Goal: Use online tool/utility: Utilize a website feature to perform a specific function

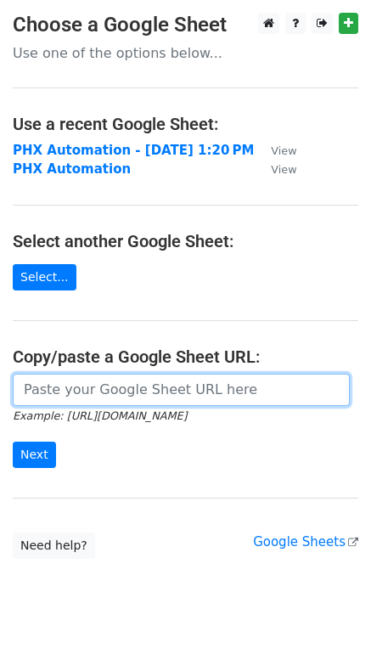
drag, startPoint x: 0, startPoint y: 0, endPoint x: 71, endPoint y: 385, distance: 391.2
click at [71, 385] on input "url" at bounding box center [181, 390] width 337 height 32
paste input "[URL][DOMAIN_NAME]"
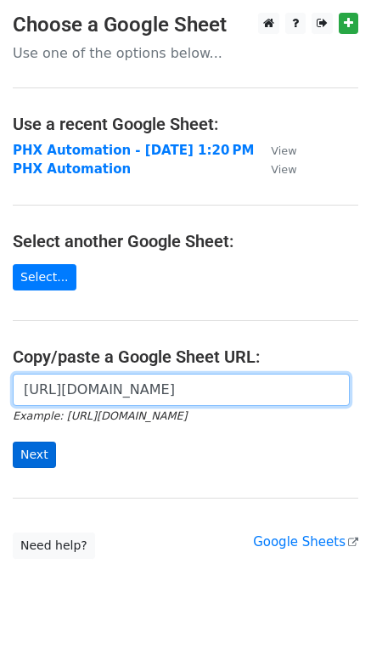
type input "[URL][DOMAIN_NAME]"
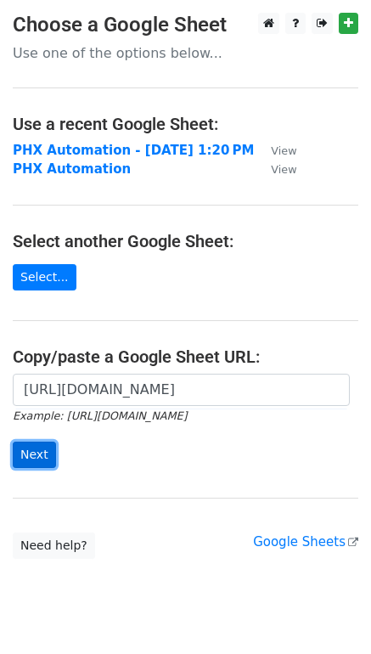
click at [13, 448] on input "Next" at bounding box center [34, 455] width 43 height 26
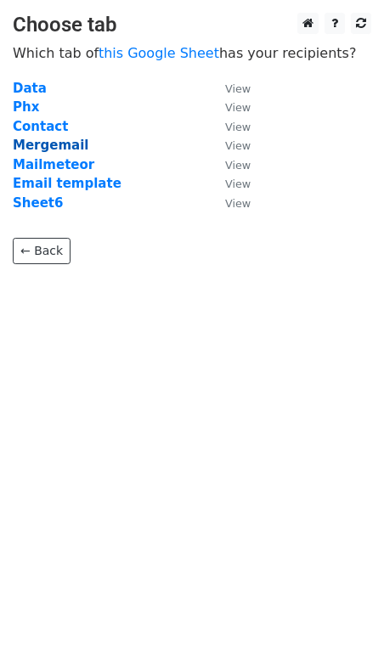
click at [37, 144] on strong "Mergemail" at bounding box center [51, 145] width 76 height 15
